Goal: Information Seeking & Learning: Learn about a topic

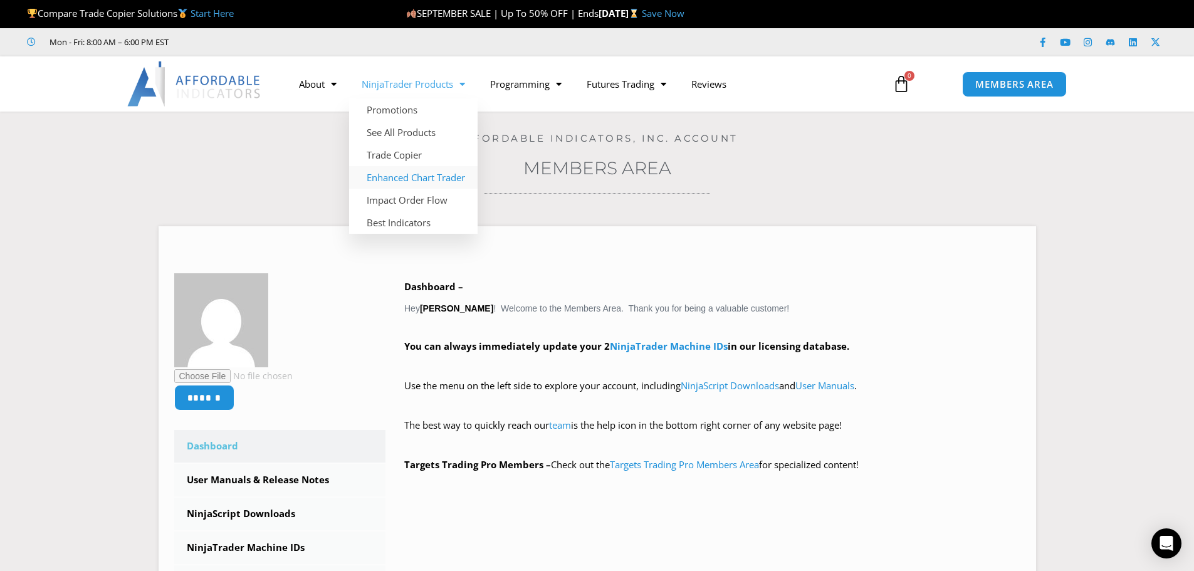
click at [416, 176] on link "Enhanced Chart Trader" at bounding box center [413, 177] width 128 height 23
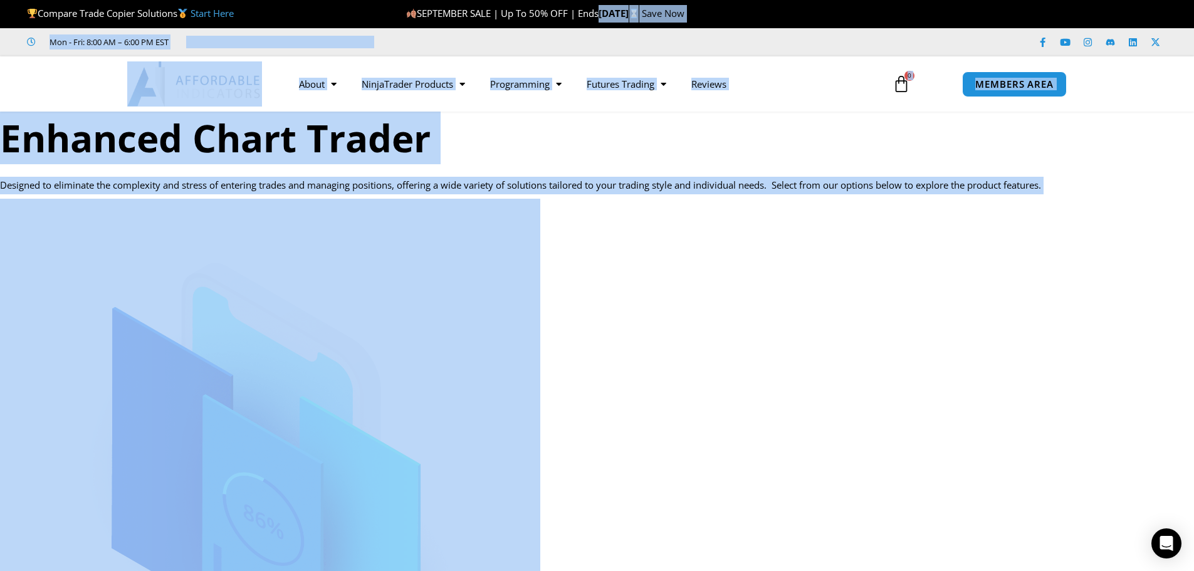
drag, startPoint x: 762, startPoint y: 361, endPoint x: 532, endPoint y: 50, distance: 387.1
click at [746, 391] on p at bounding box center [597, 520] width 1194 height 642
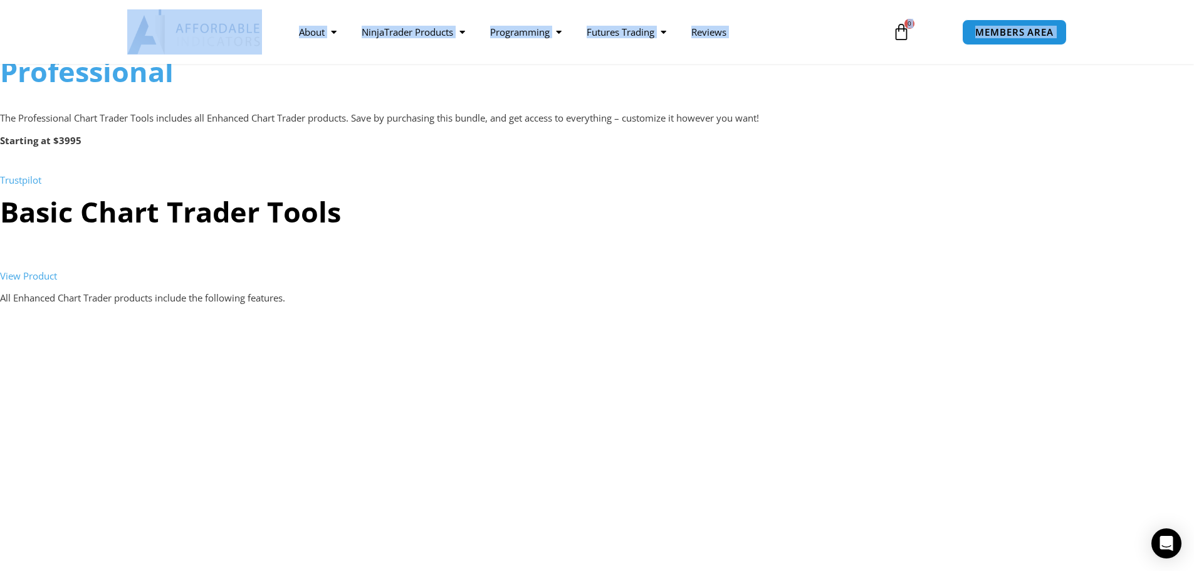
scroll to position [1232, 0]
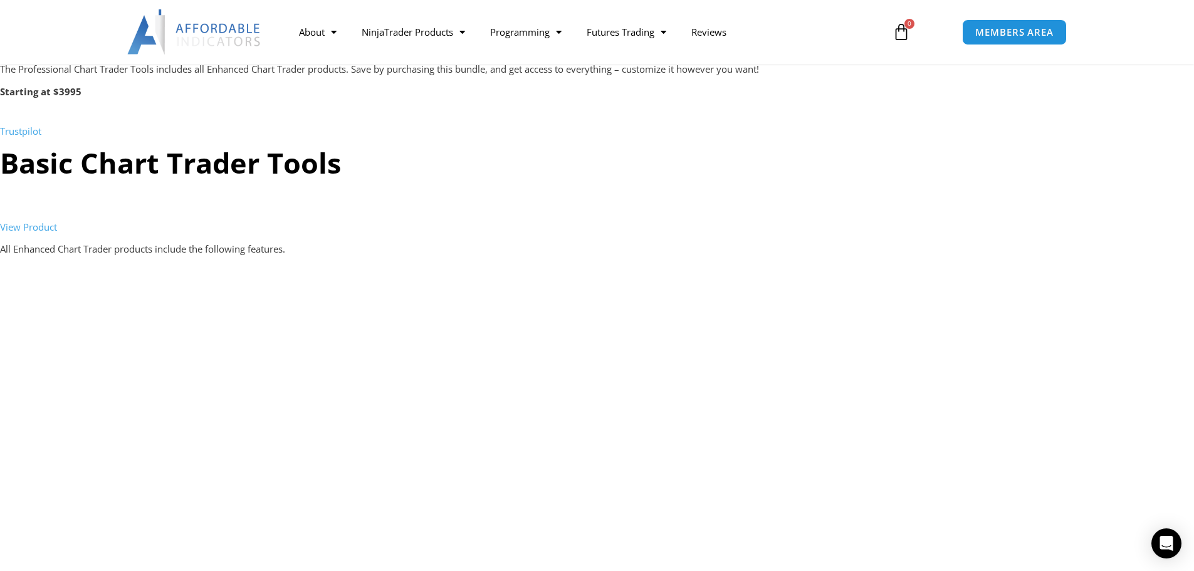
click at [988, 157] on h2 "Basic Chart Trader Tools" at bounding box center [597, 163] width 1194 height 37
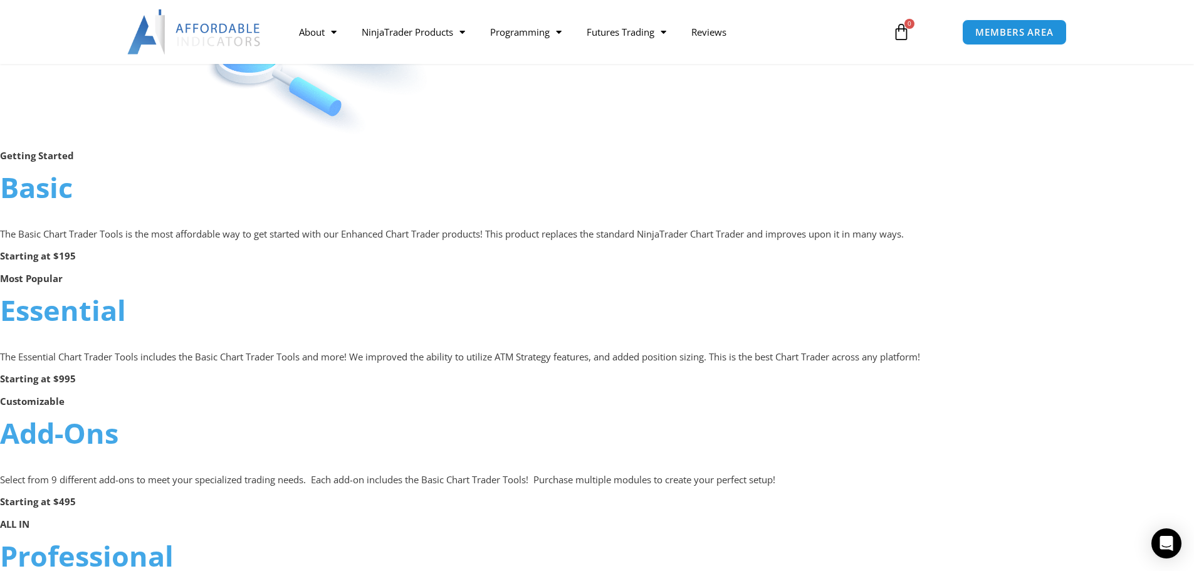
scroll to position [668, 0]
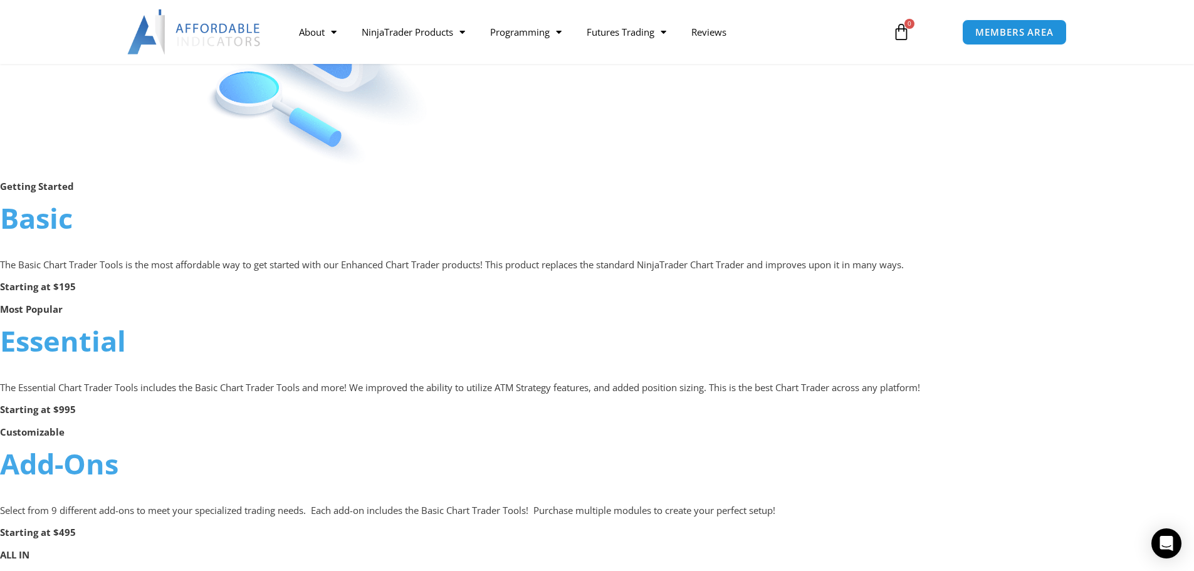
click at [75, 342] on link "Essential" at bounding box center [63, 340] width 126 height 38
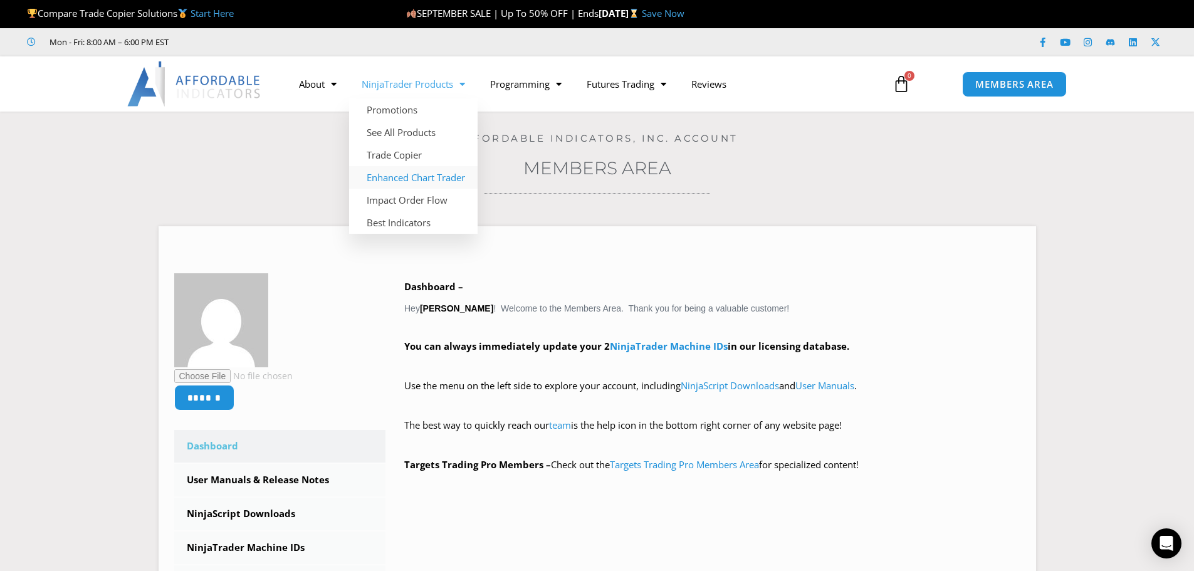
click at [407, 177] on link "Enhanced Chart Trader" at bounding box center [413, 177] width 128 height 23
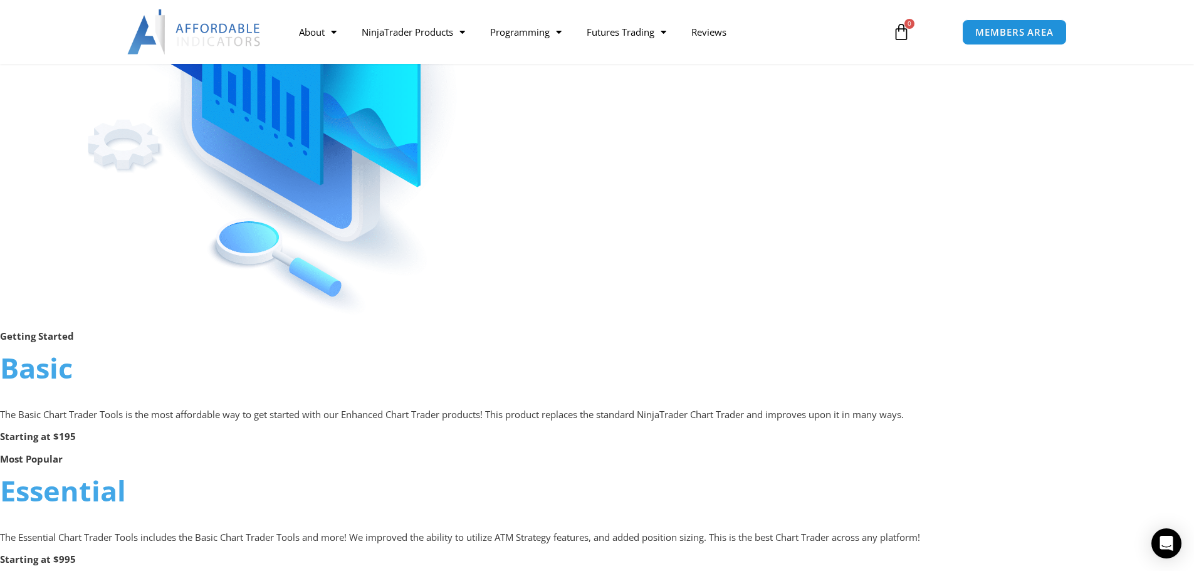
scroll to position [752, 0]
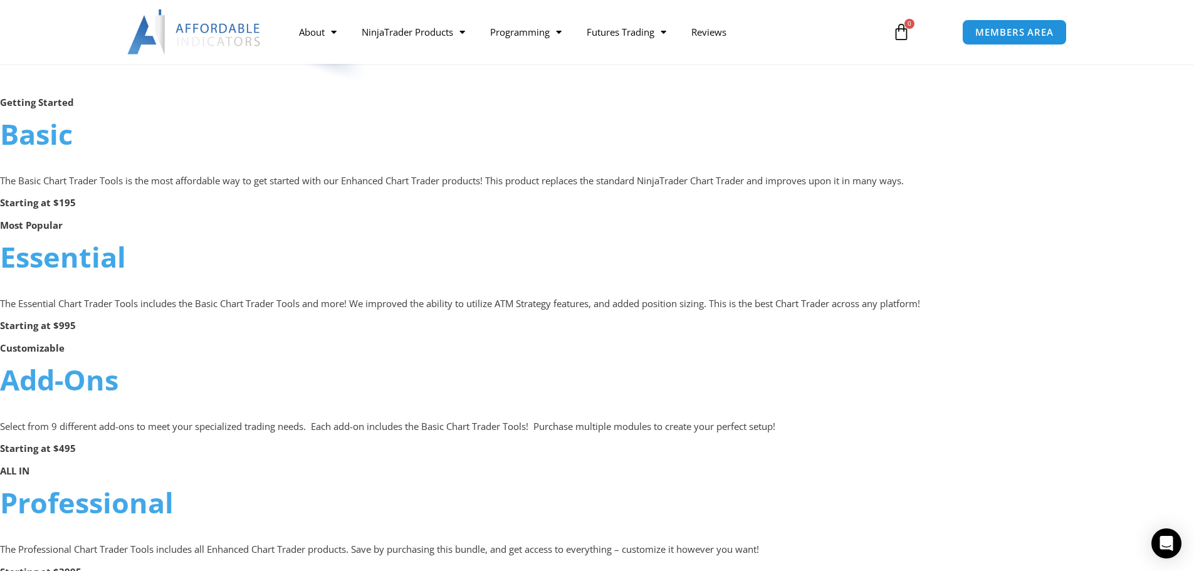
click at [73, 253] on link "Essential" at bounding box center [63, 256] width 126 height 38
click at [99, 264] on link "Essential" at bounding box center [63, 256] width 126 height 38
click at [93, 265] on link "Essential" at bounding box center [63, 256] width 126 height 38
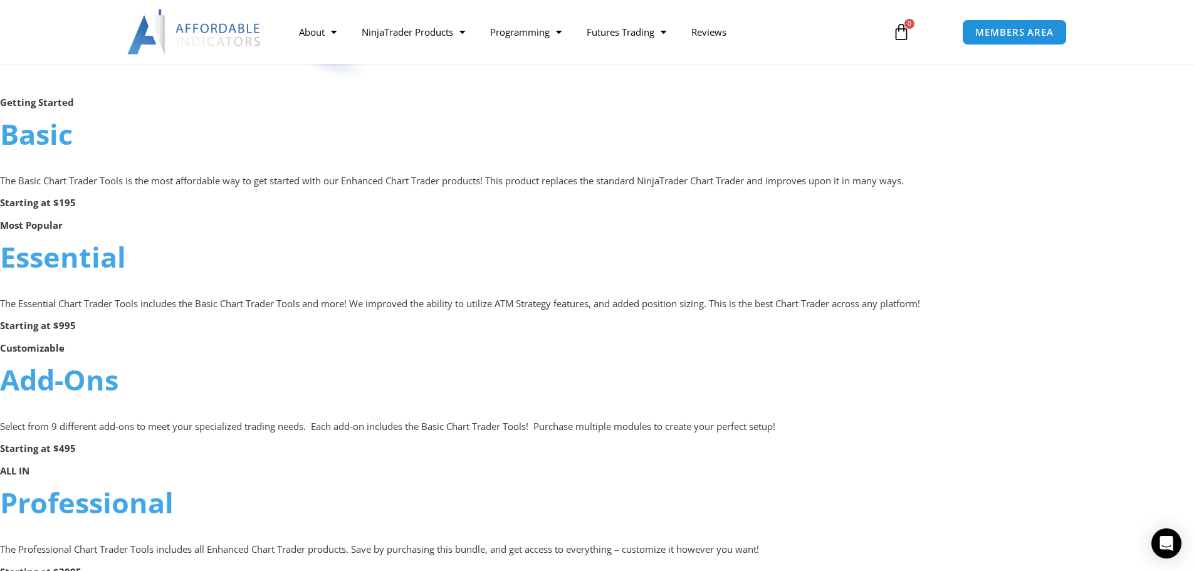
click at [50, 368] on link "Add-Ons" at bounding box center [59, 379] width 118 height 38
click at [51, 383] on link "Add-Ons" at bounding box center [59, 379] width 118 height 38
